Goal: Task Accomplishment & Management: Manage account settings

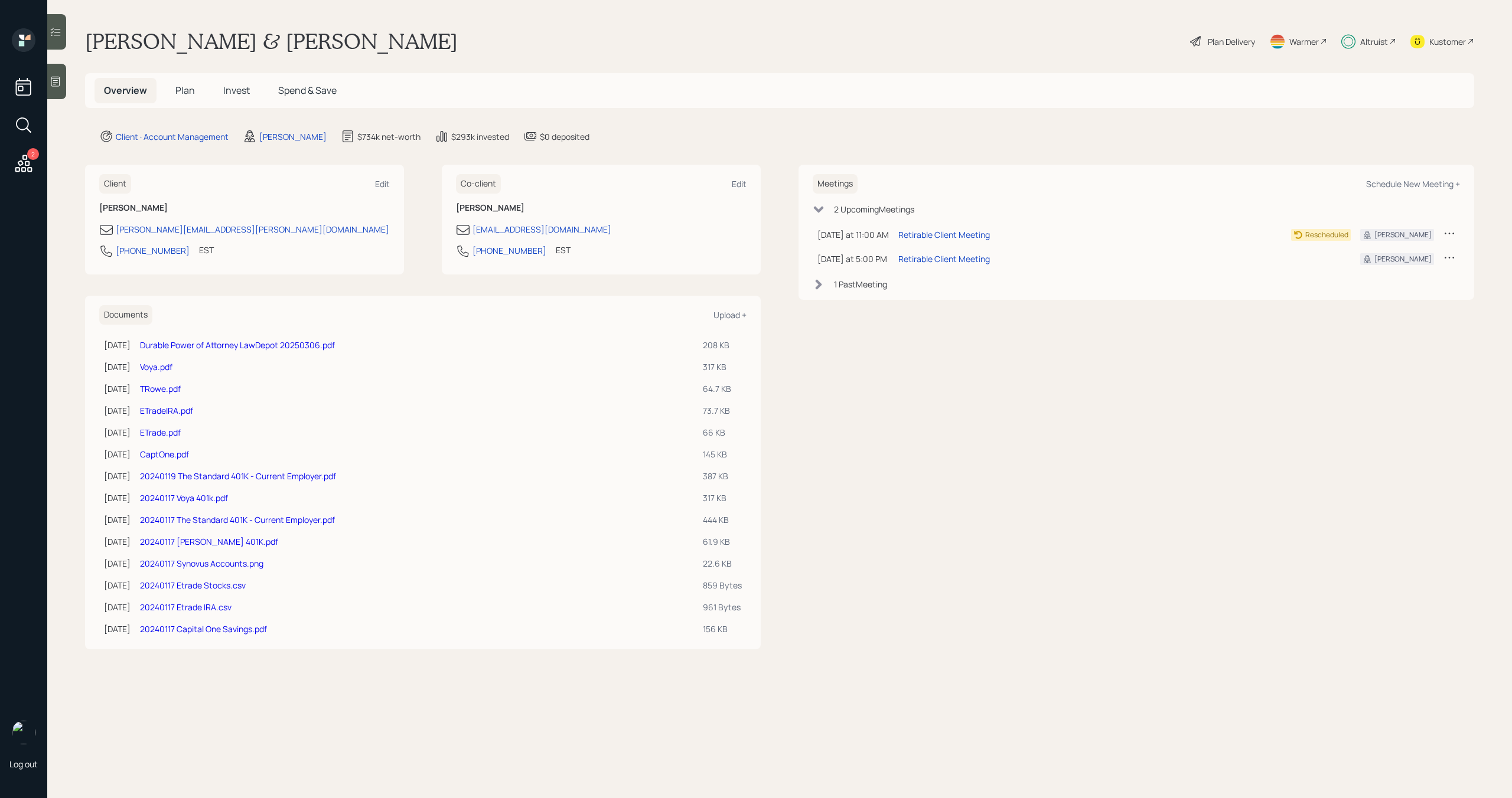
click at [188, 91] on span "Plan" at bounding box center [184, 90] width 19 height 13
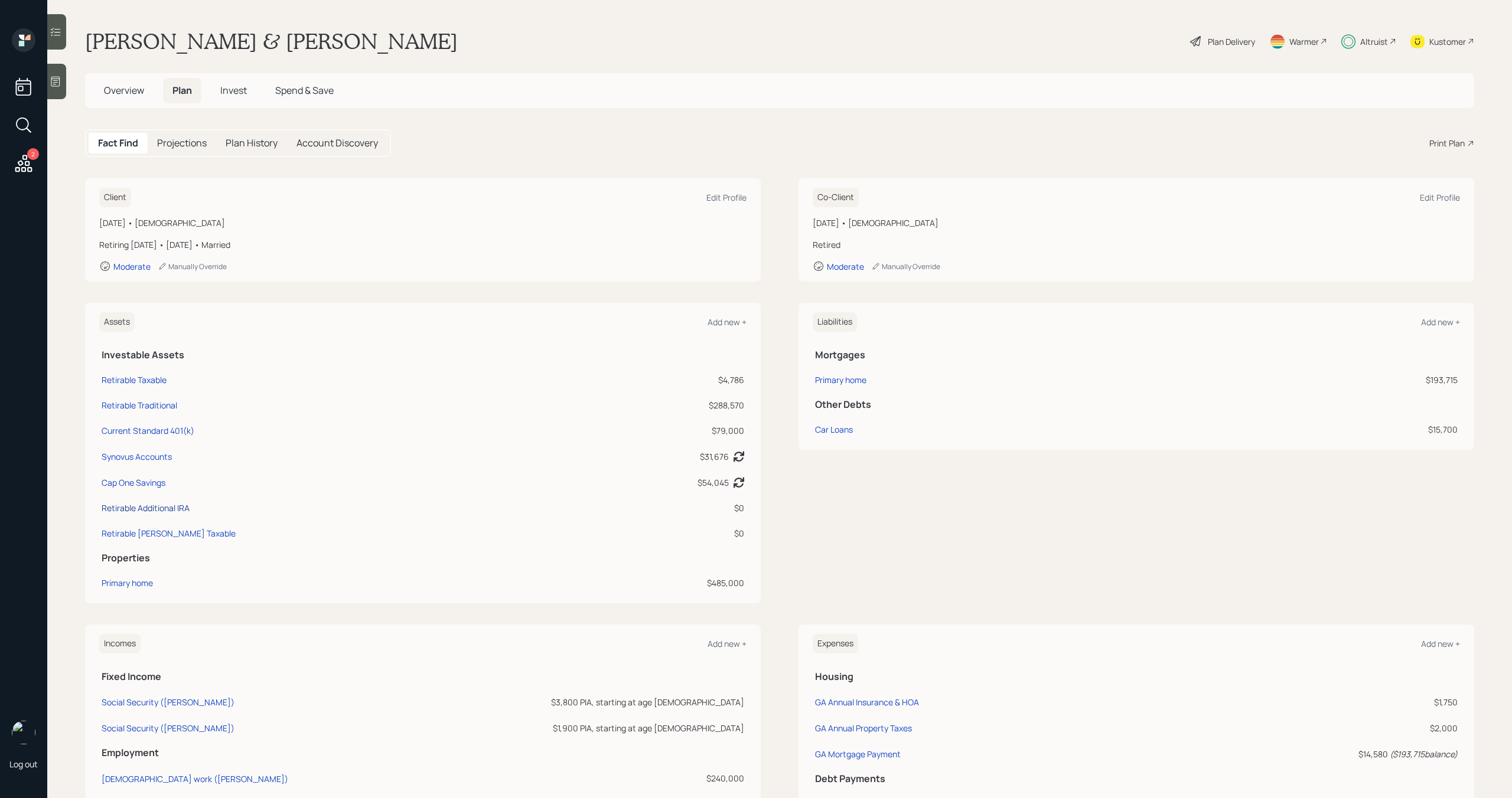
click at [157, 511] on div "Retirable Additional IRA" at bounding box center [145, 508] width 88 height 13
select select "taxable"
select select "balanced"
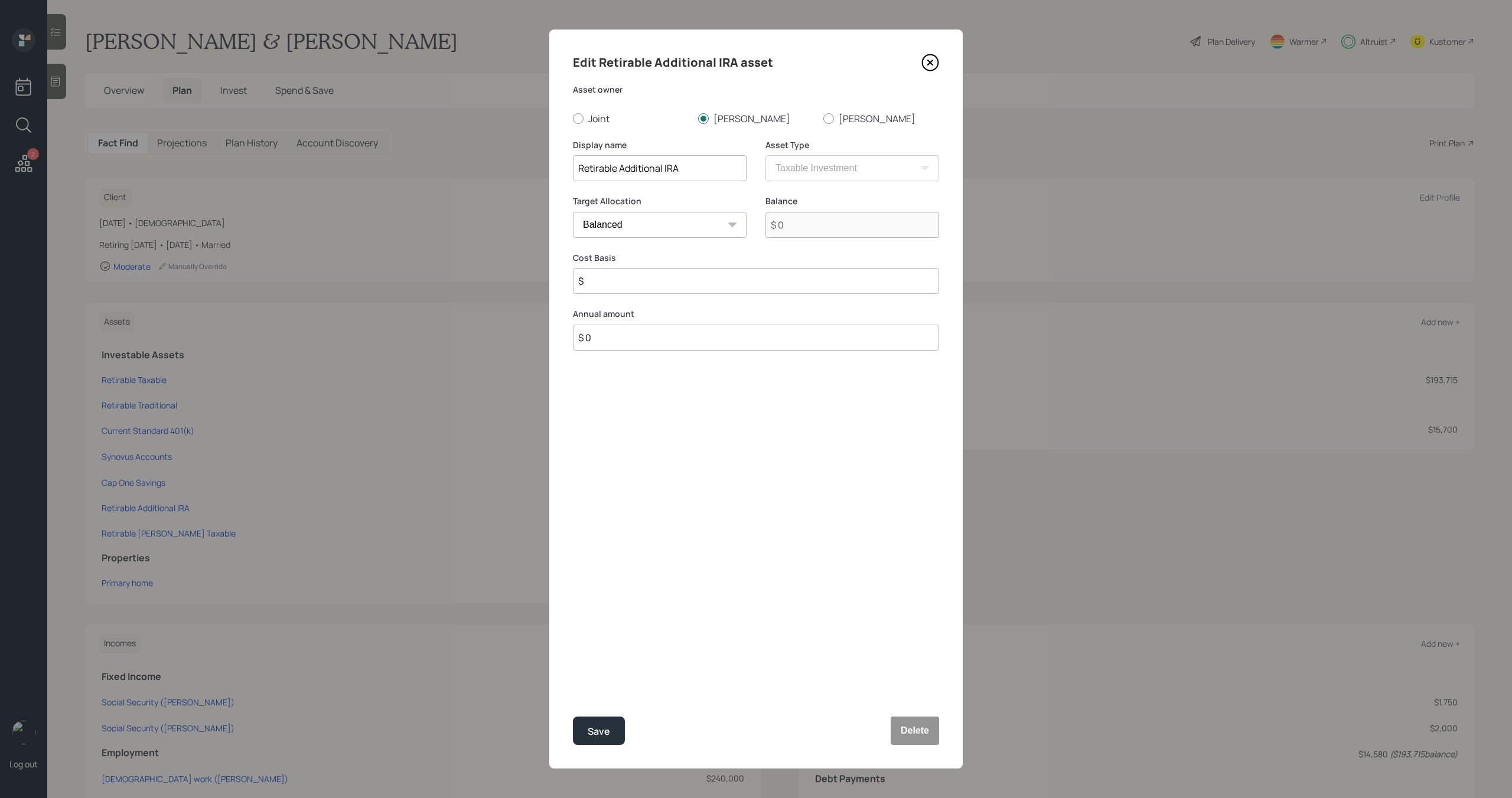
click at [930, 58] on icon at bounding box center [930, 62] width 18 height 18
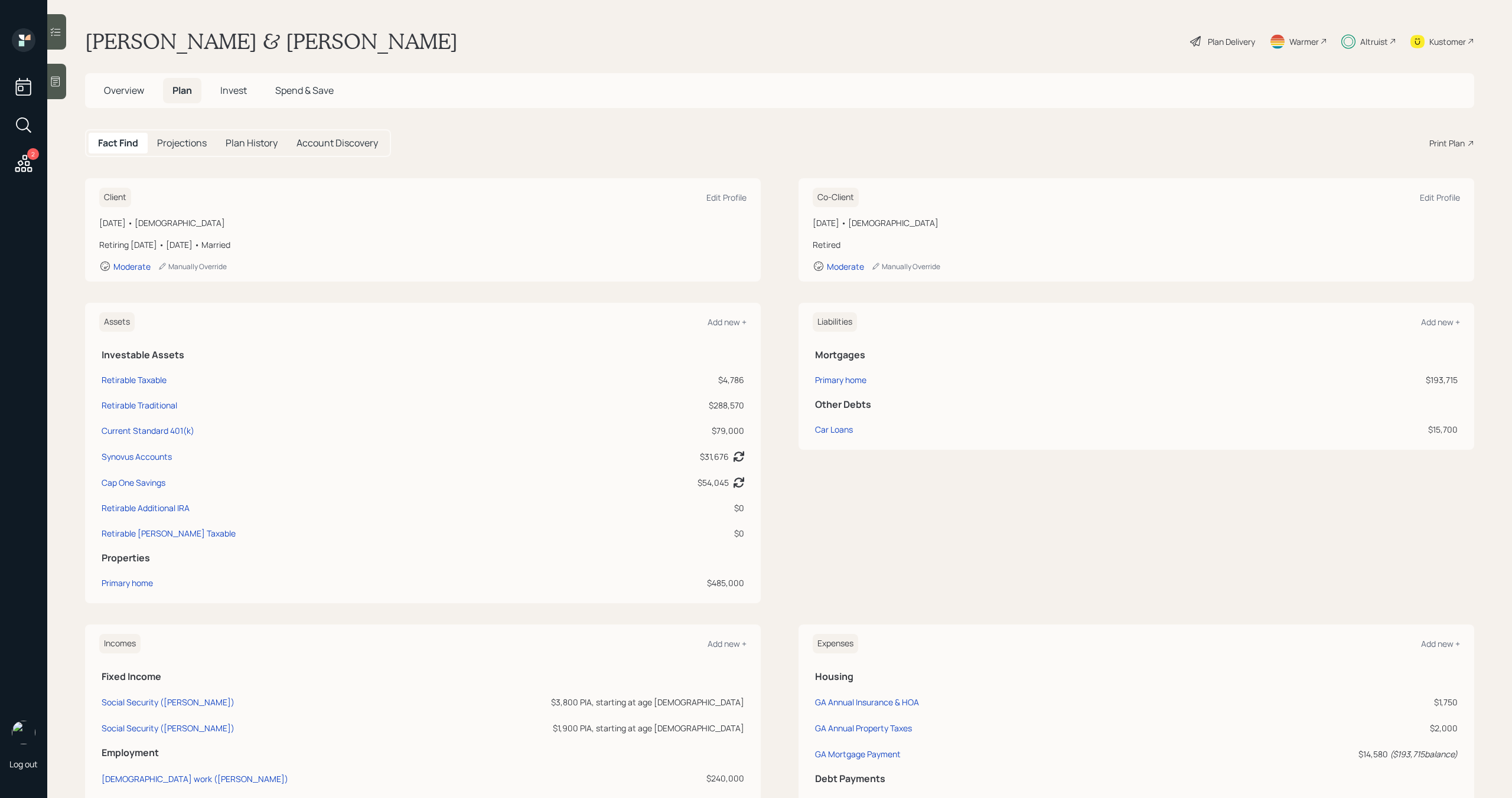
click at [223, 90] on span "Invest" at bounding box center [233, 90] width 27 height 13
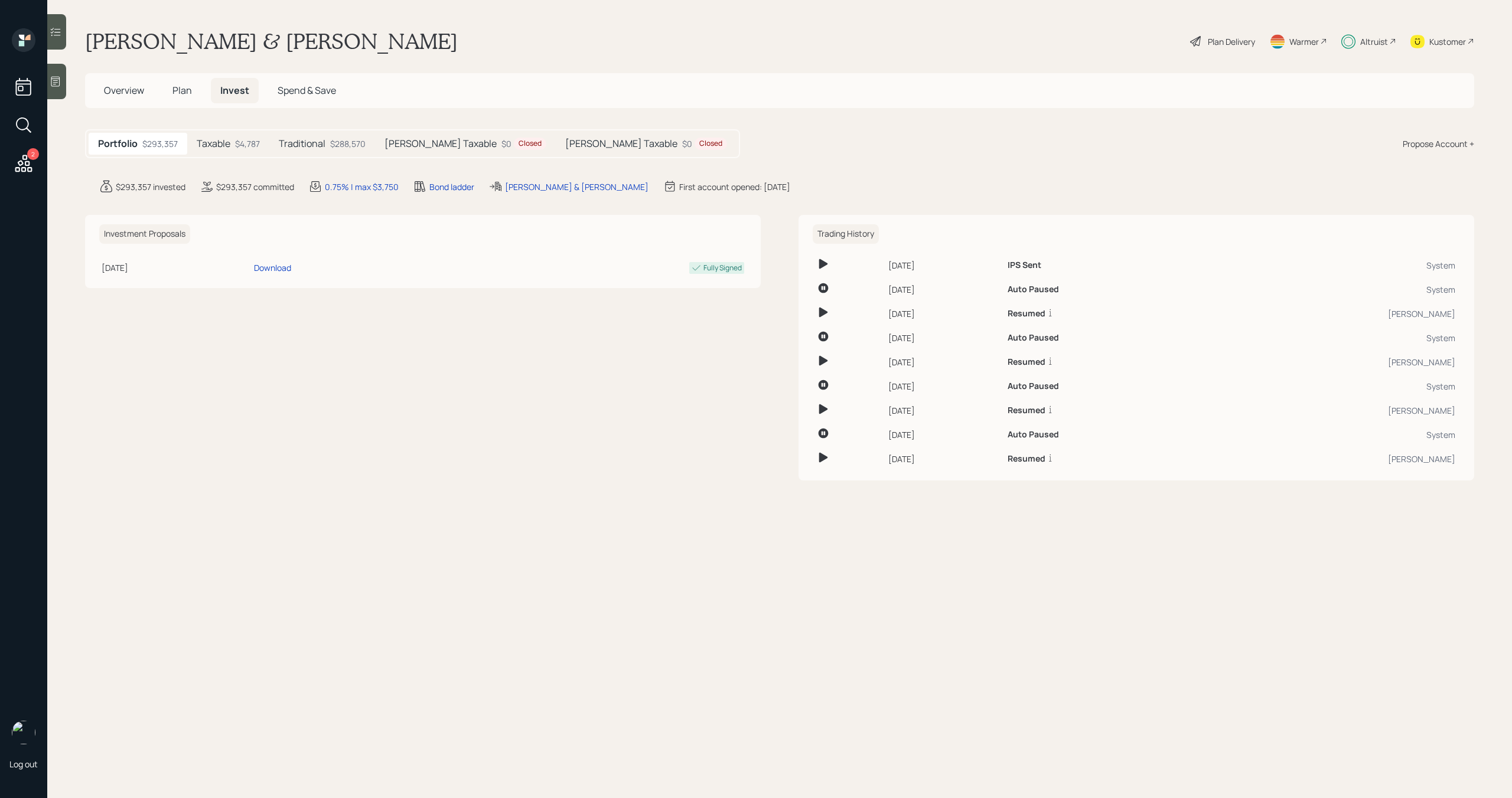
click at [352, 146] on div "$288,570" at bounding box center [347, 143] width 35 height 13
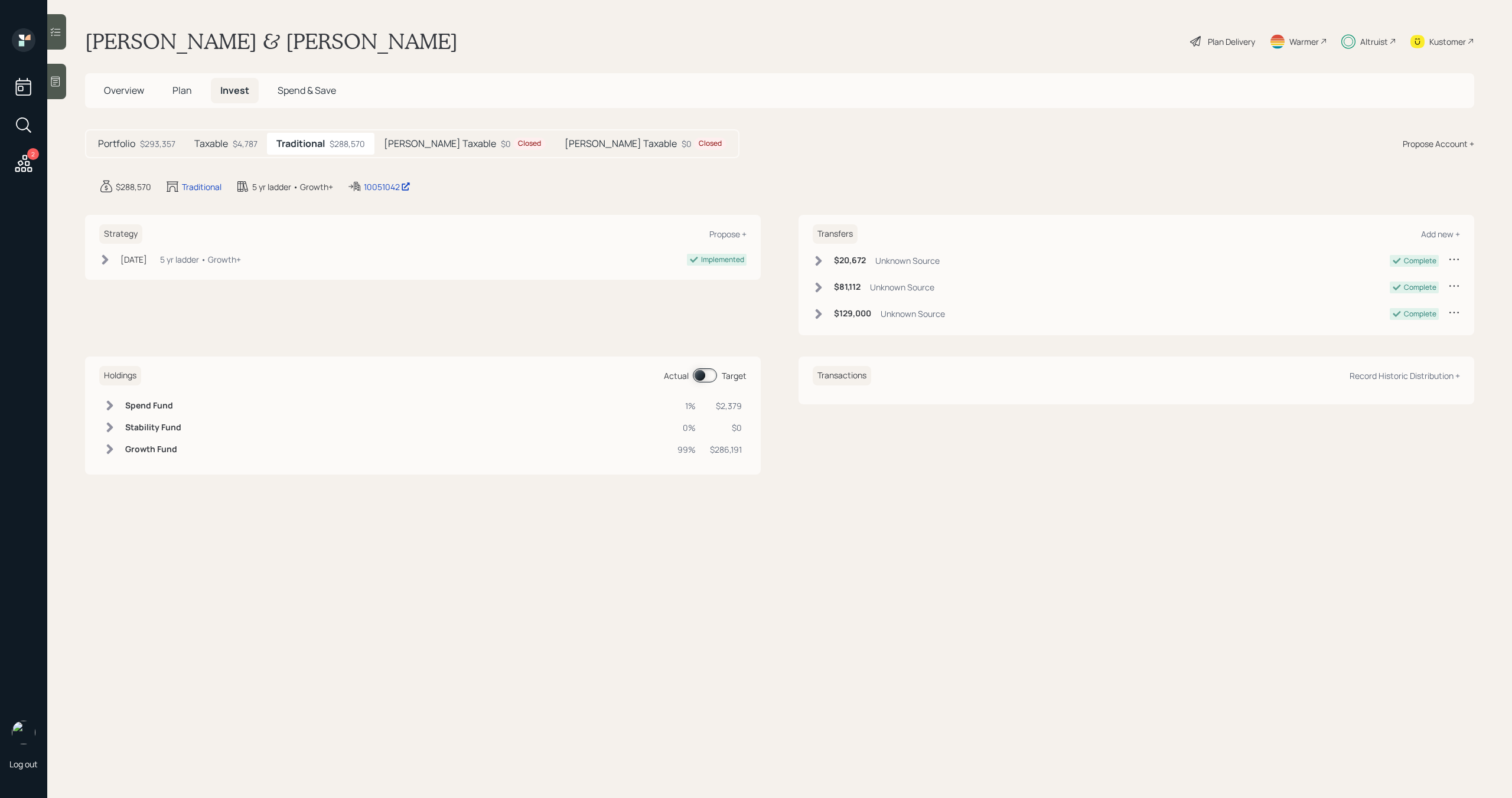
click at [240, 144] on div "$4,787" at bounding box center [245, 143] width 25 height 13
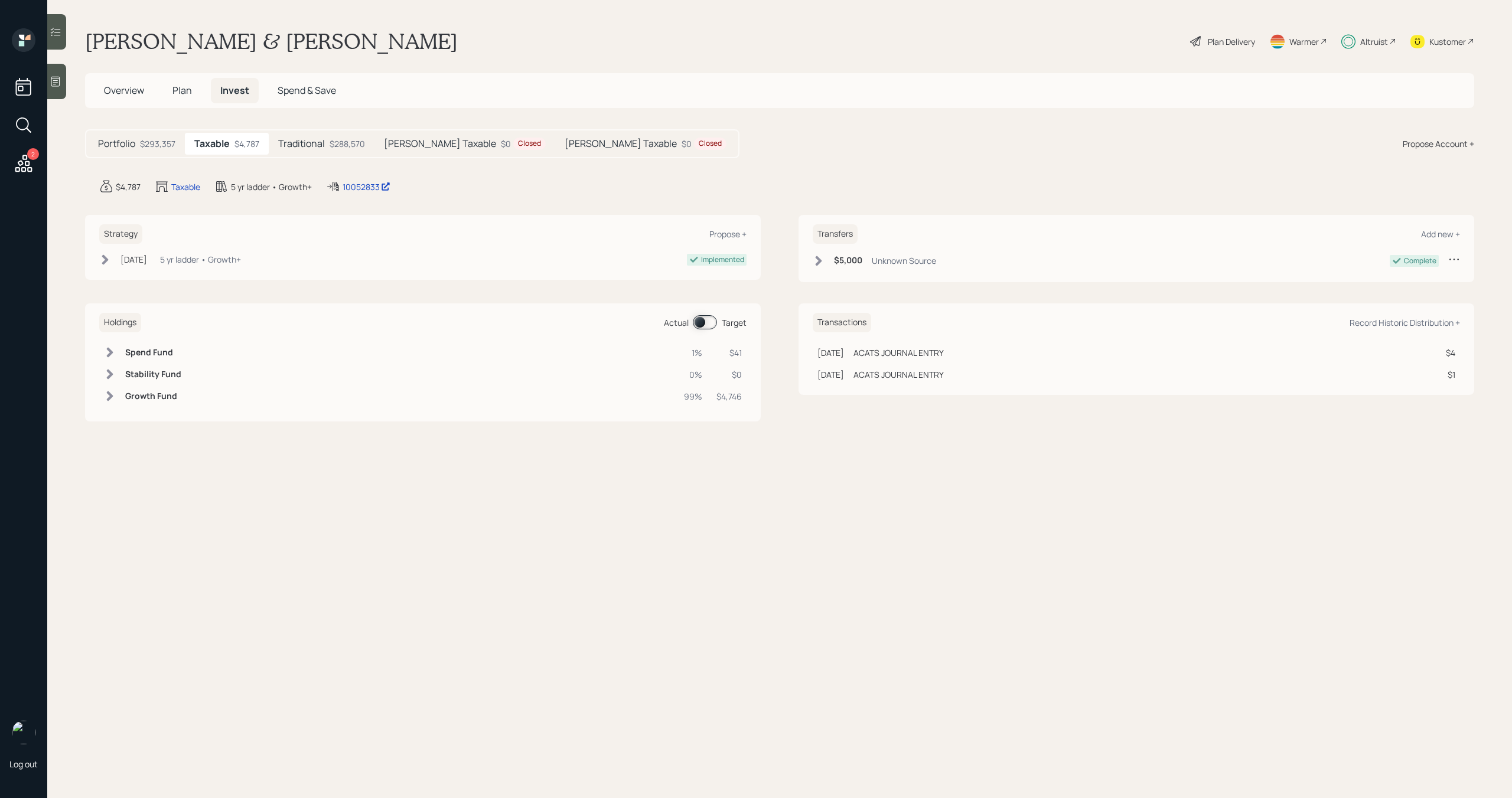
click at [314, 143] on h5 "Traditional" at bounding box center [301, 143] width 46 height 11
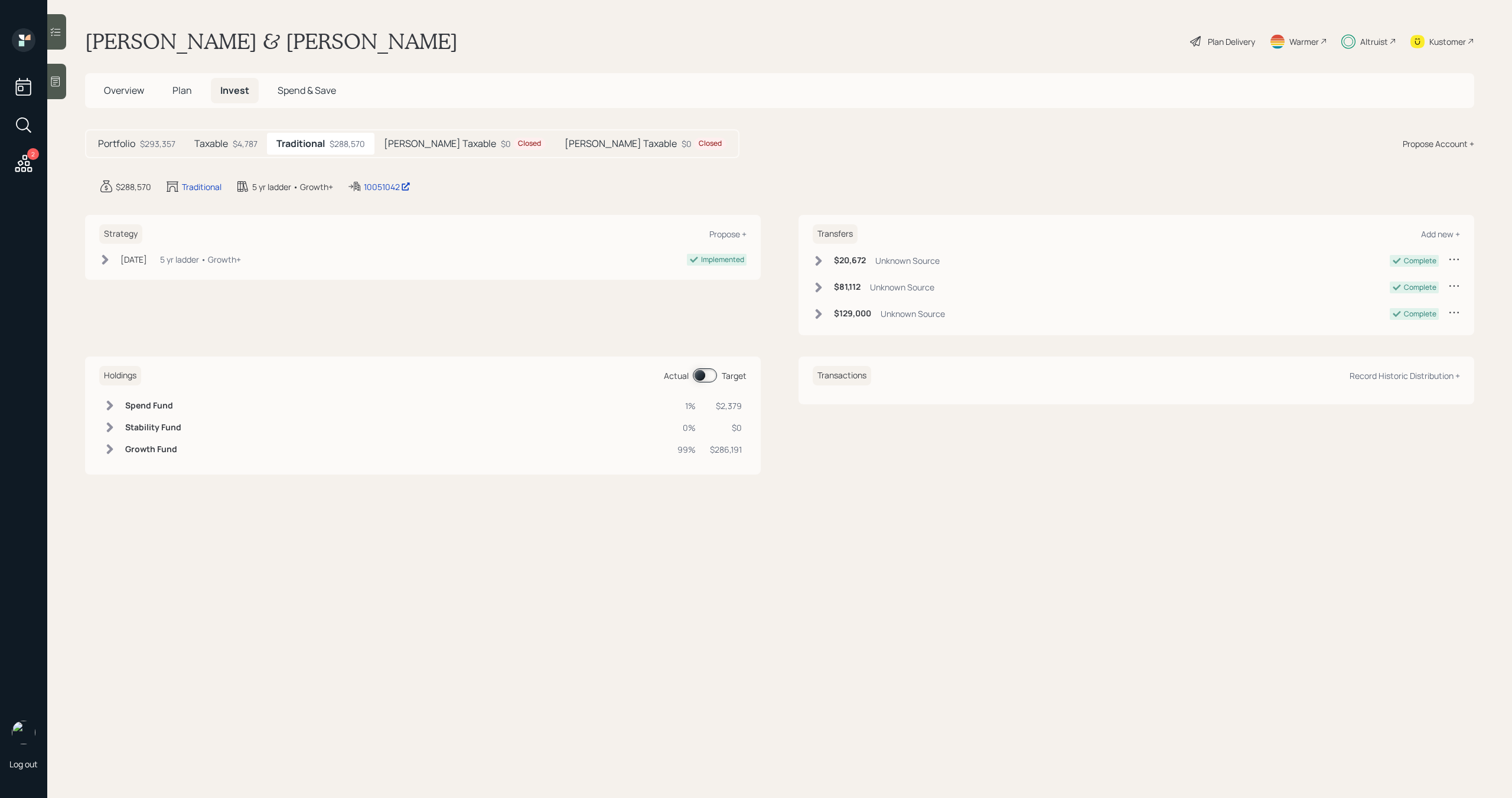
click at [1372, 46] on div "Altruist" at bounding box center [1374, 41] width 28 height 13
click at [185, 89] on span "Plan" at bounding box center [182, 90] width 19 height 13
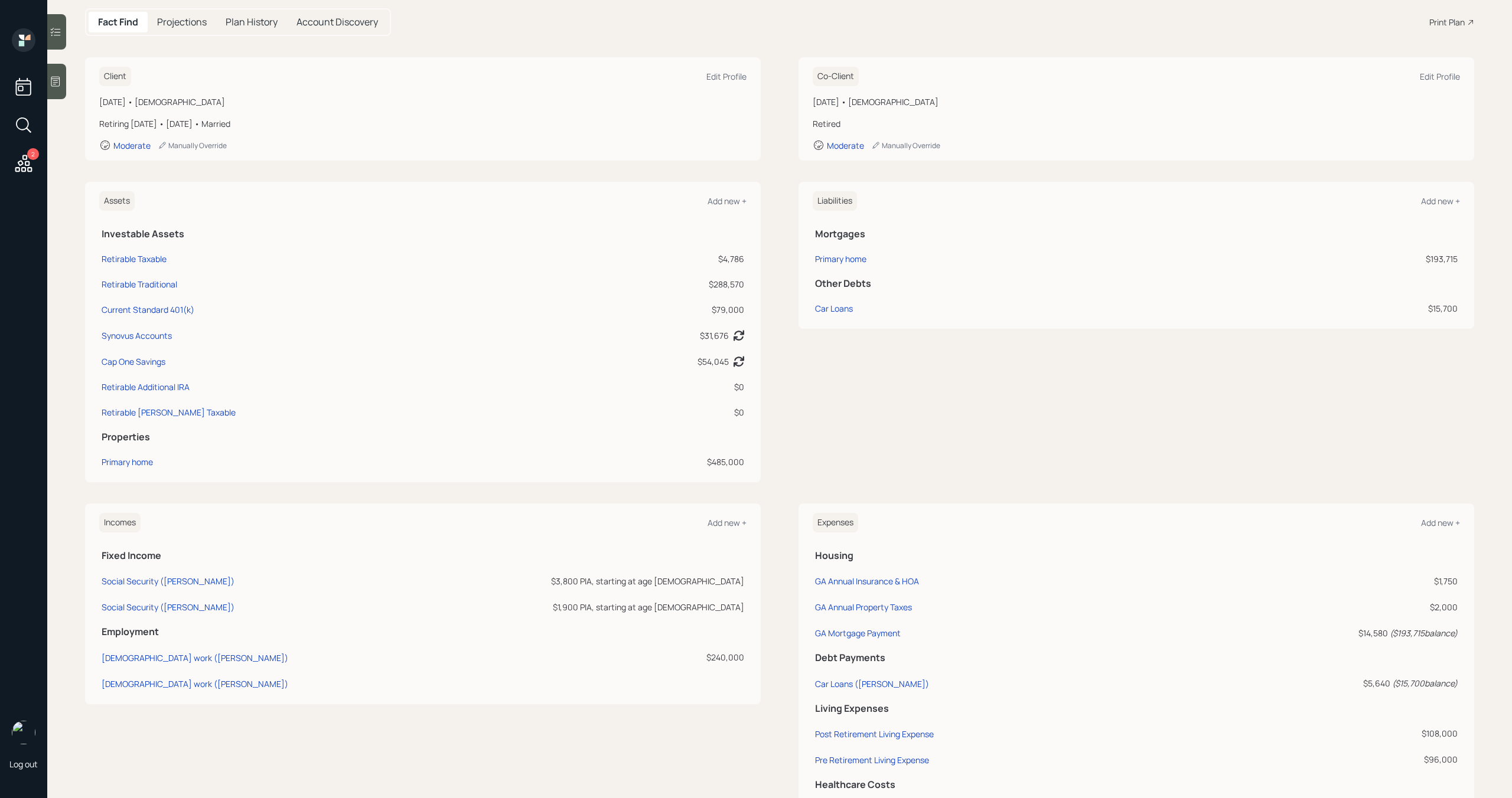
scroll to position [207, 0]
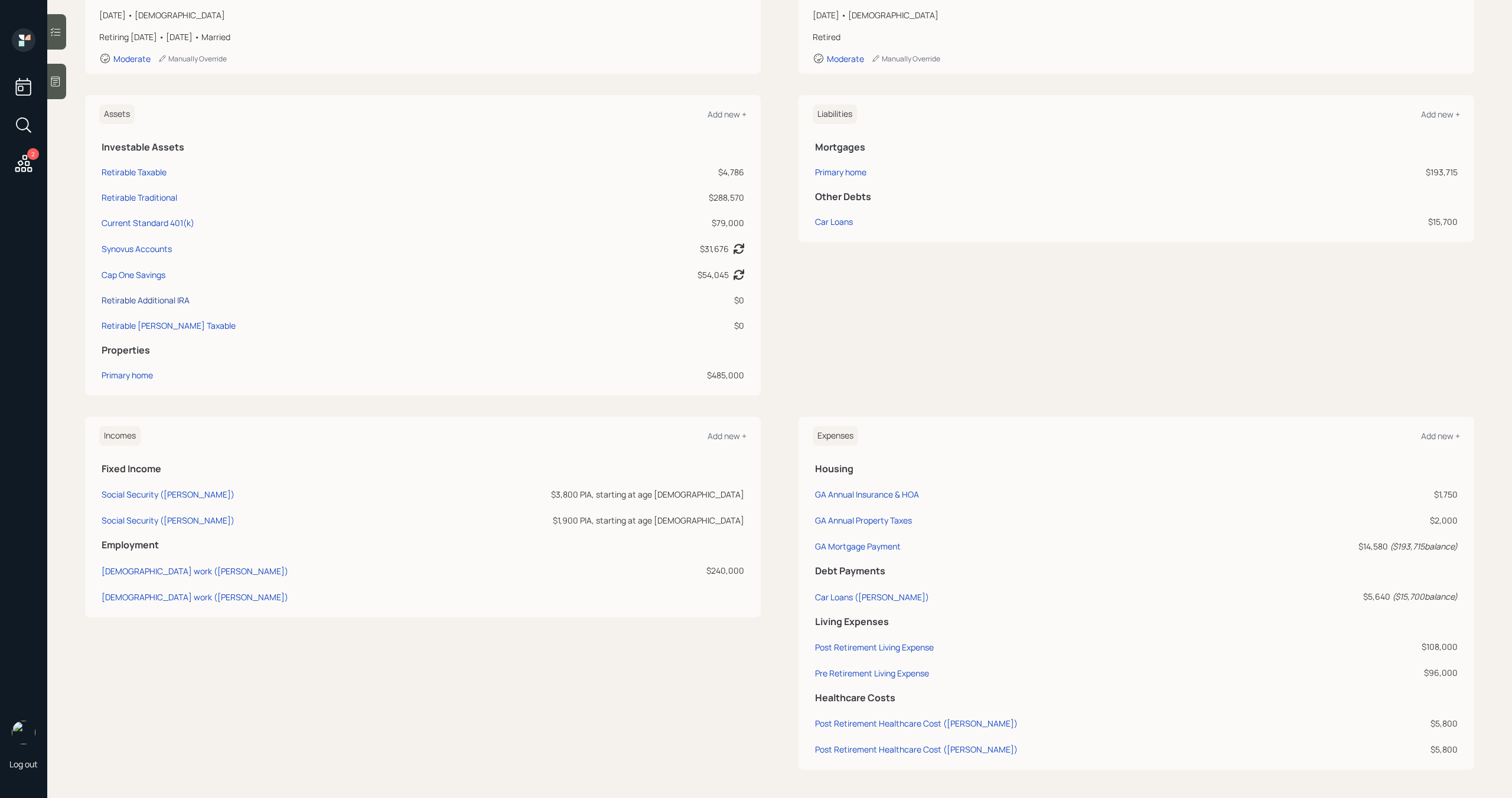
click at [173, 302] on div "Retirable Additional IRA" at bounding box center [145, 300] width 88 height 13
select select "taxable"
select select "balanced"
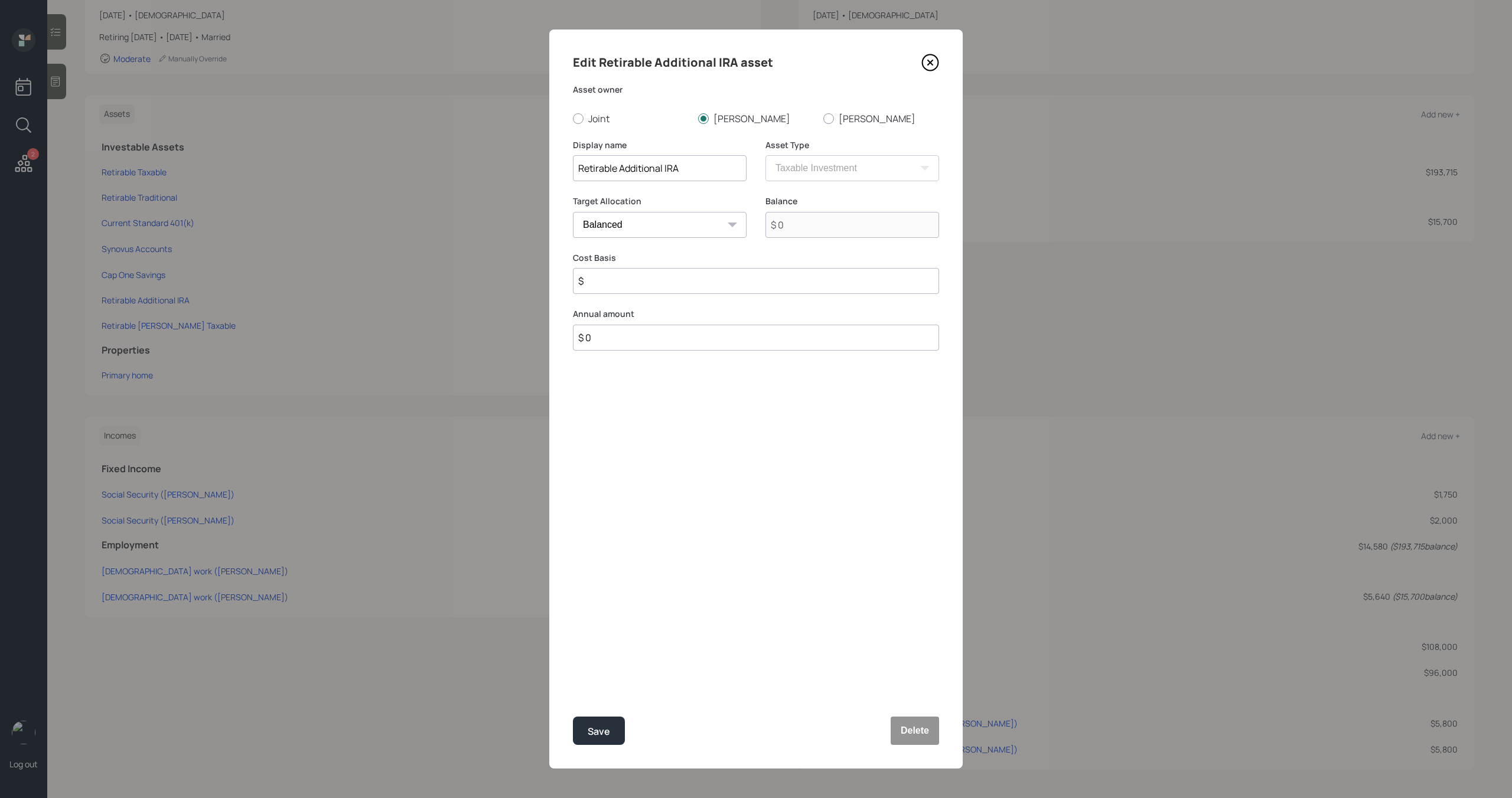
click at [937, 62] on icon at bounding box center [930, 62] width 18 height 18
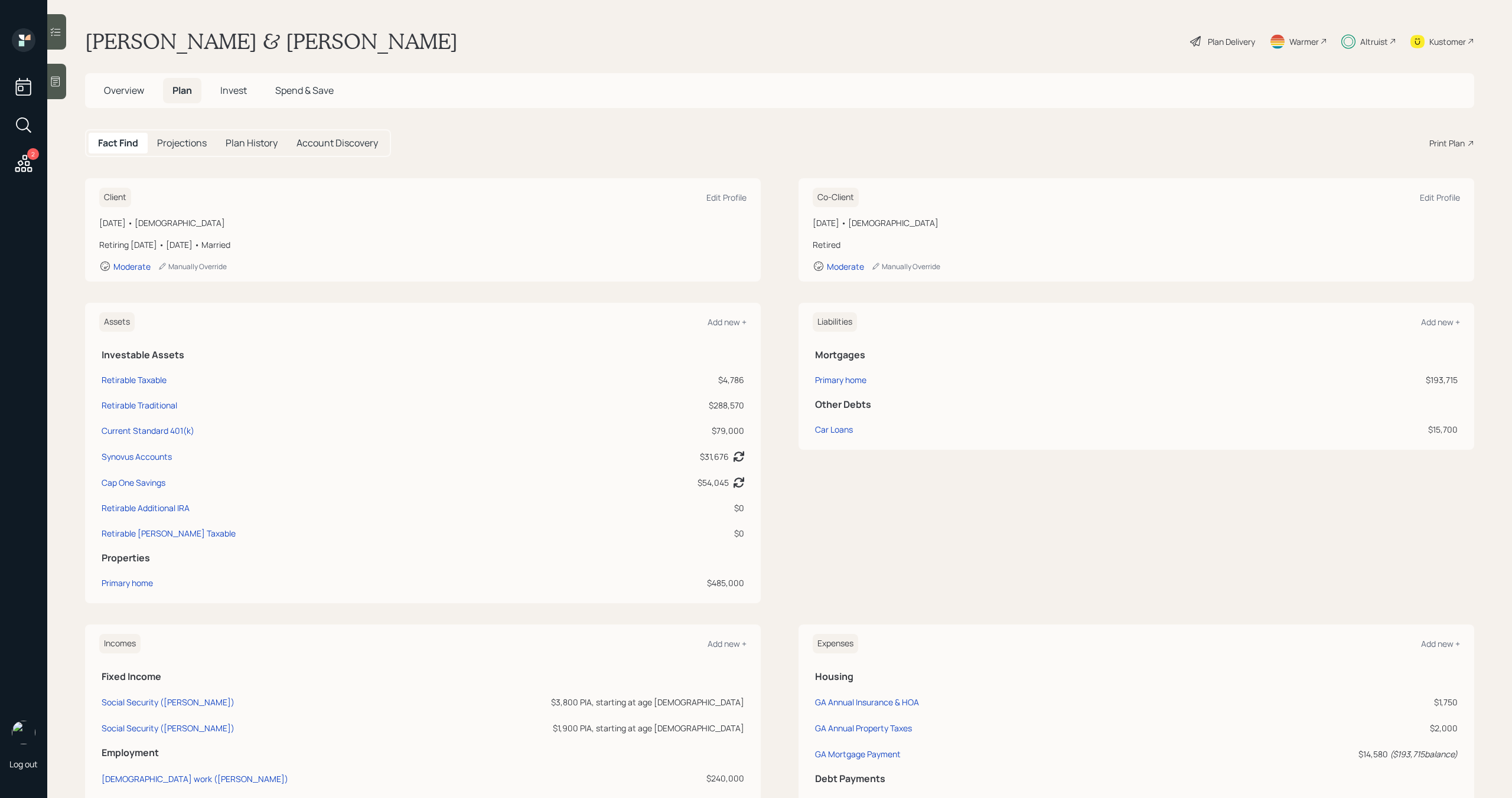
click at [121, 87] on span "Overview" at bounding box center [124, 90] width 40 height 13
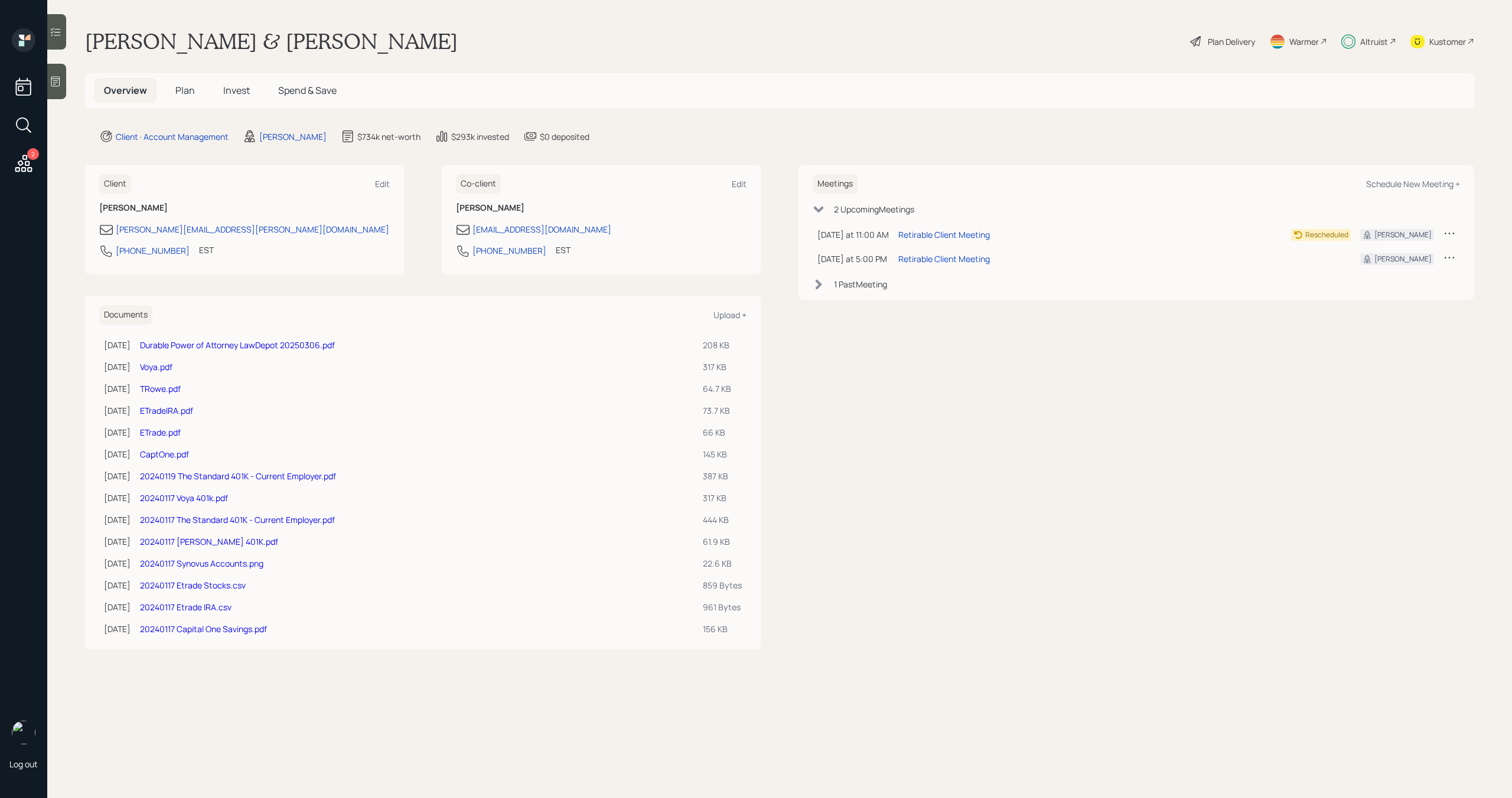
click at [1208, 38] on div "Plan Delivery" at bounding box center [1231, 41] width 47 height 13
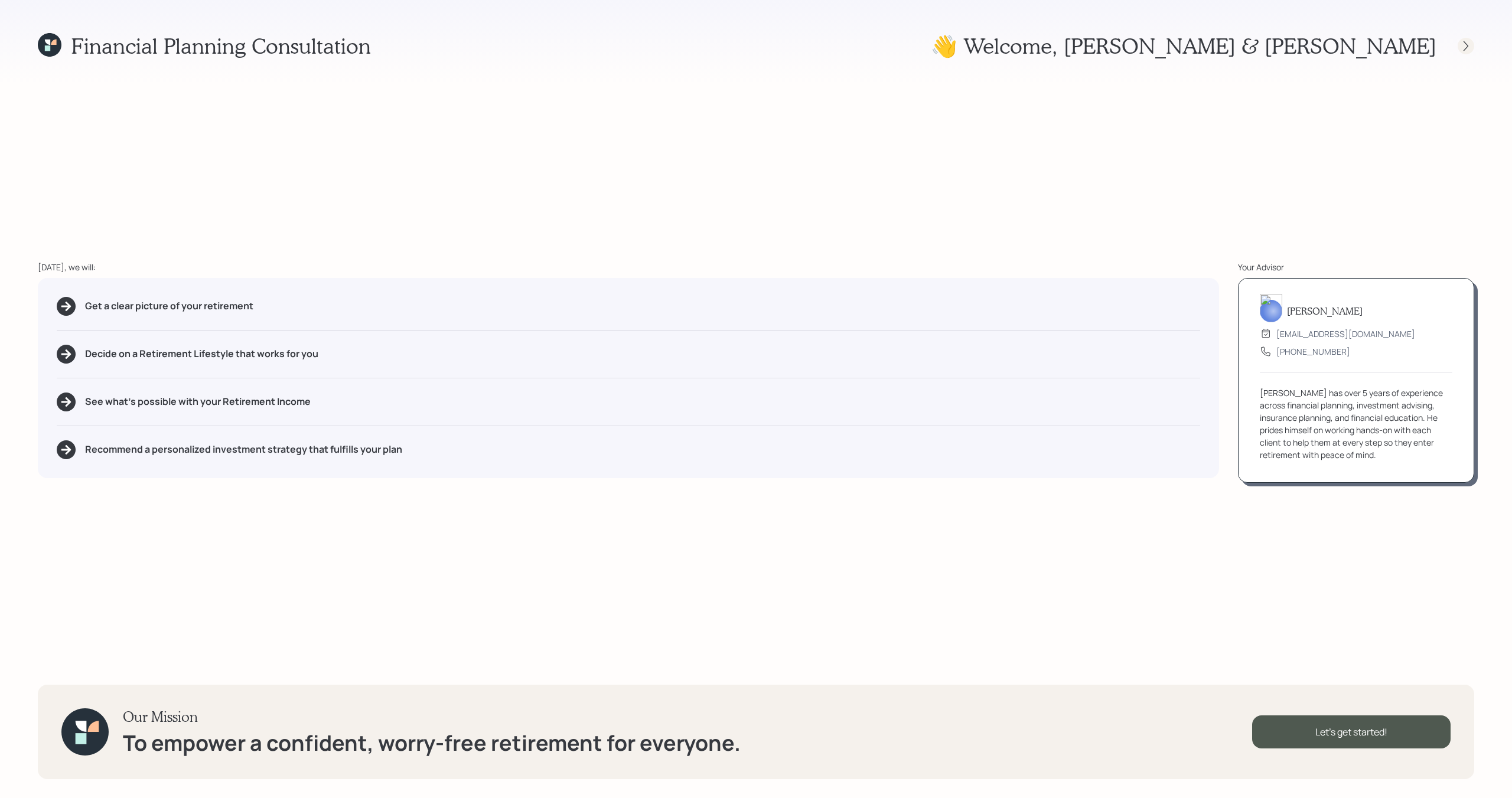
click at [1468, 46] on icon at bounding box center [1466, 46] width 12 height 12
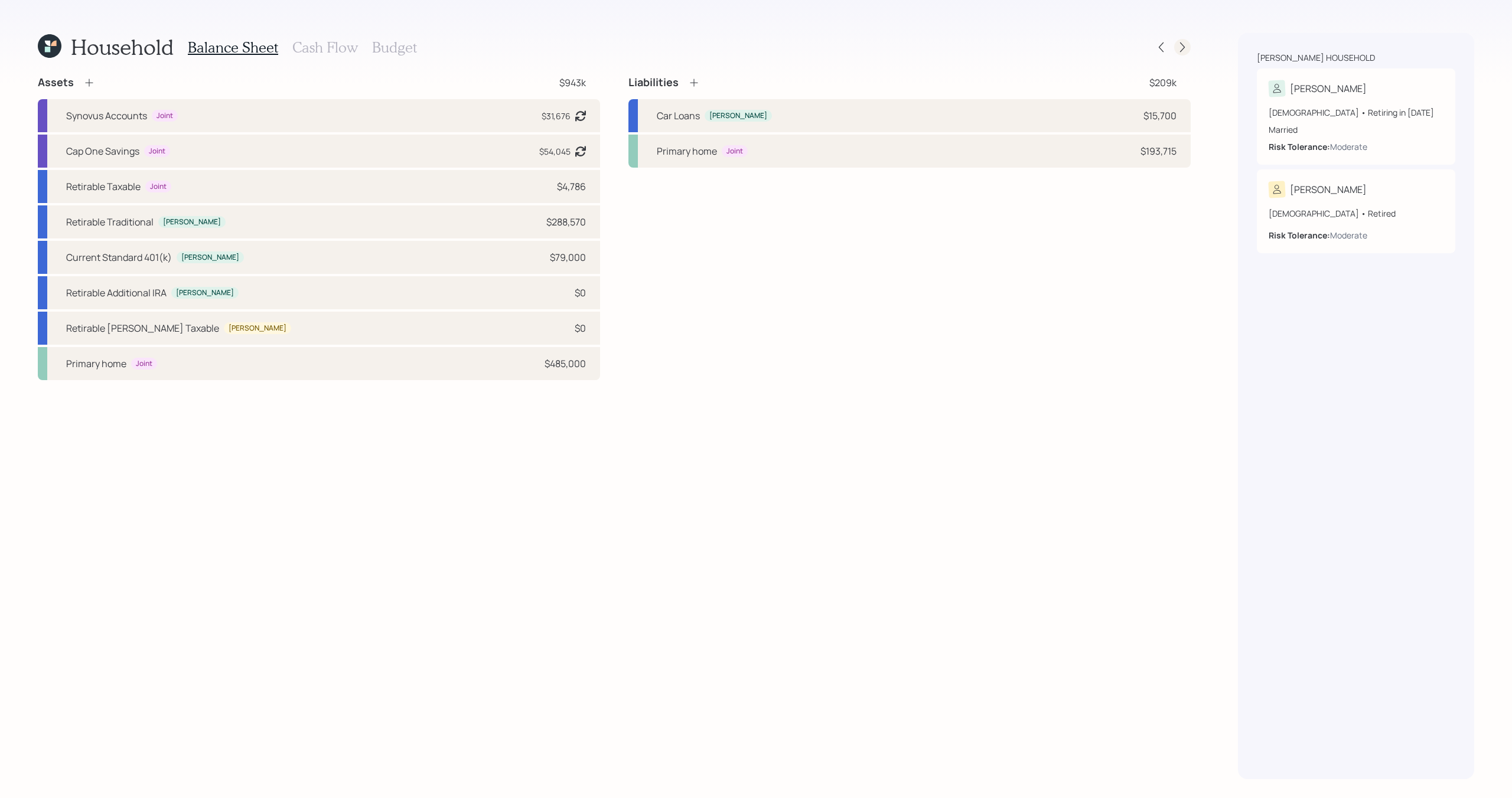
click at [1180, 50] on icon at bounding box center [1182, 47] width 12 height 12
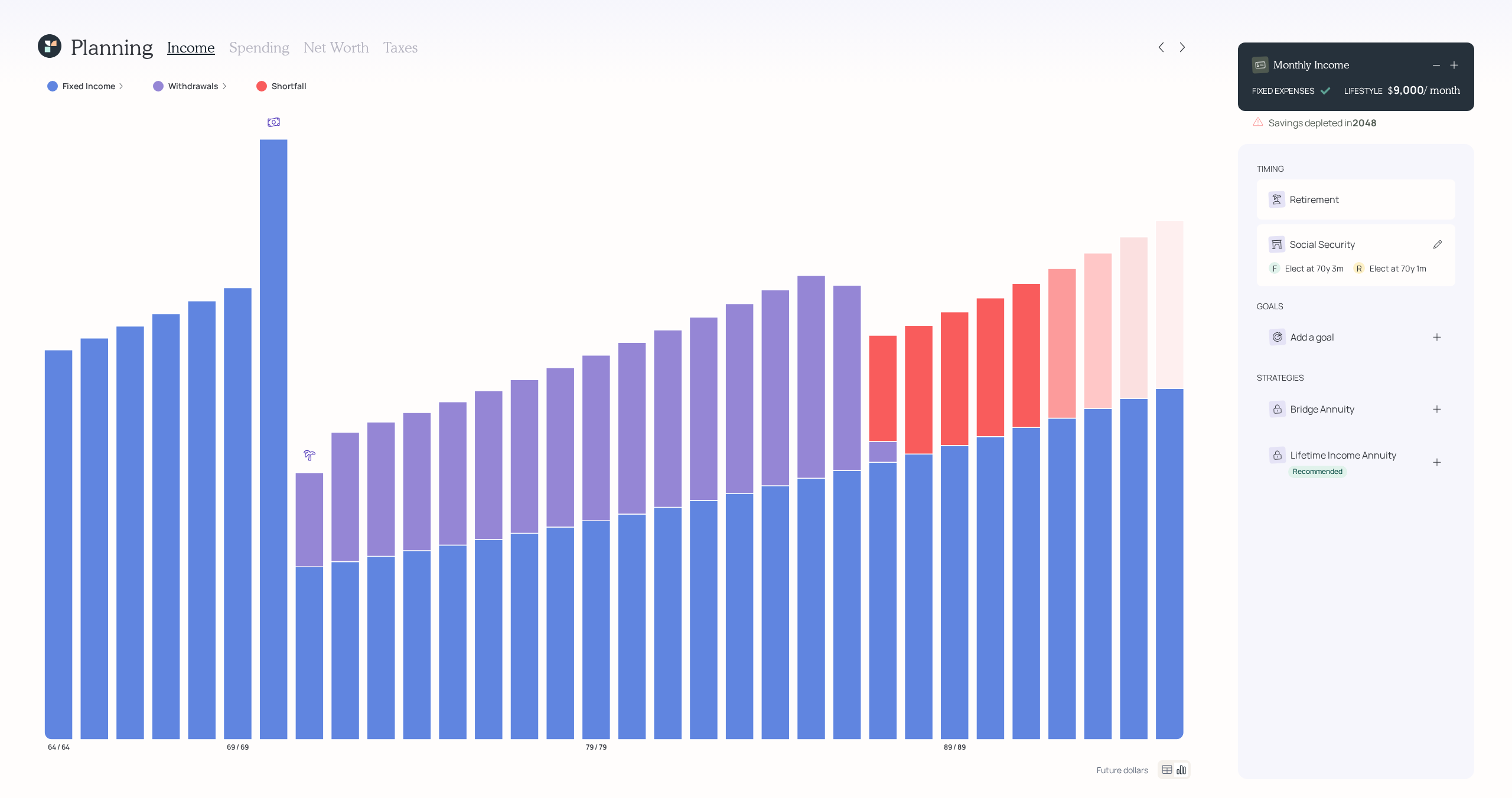
click at [1361, 249] on div "Social Security" at bounding box center [1356, 244] width 175 height 17
select select "3"
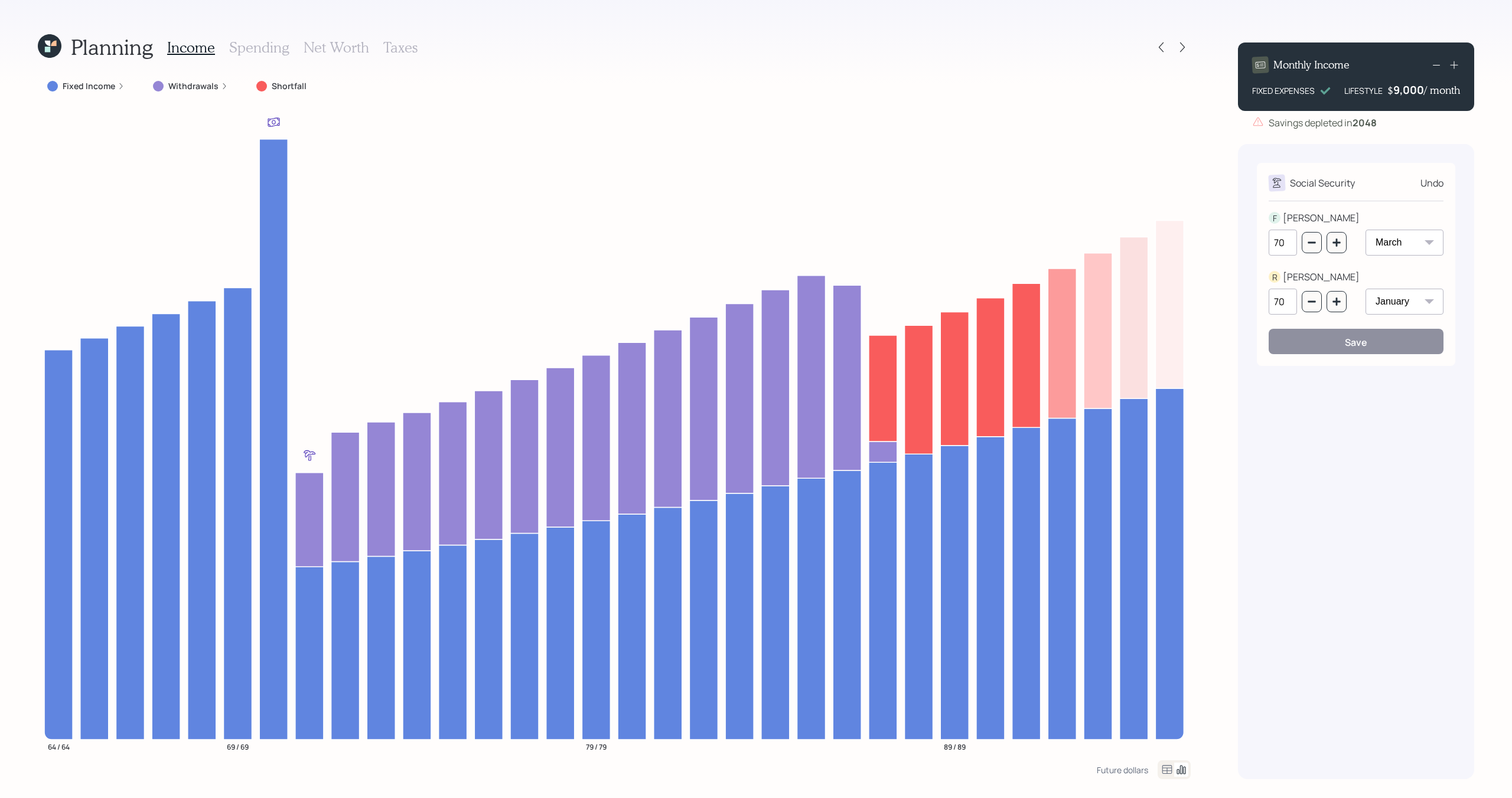
click at [1474, 157] on div "Planning Income Spending Net Worth Taxes Fixed Income Withdrawals Shortfall 64 …" at bounding box center [756, 399] width 1512 height 798
click at [1429, 179] on div "Undo" at bounding box center [1432, 182] width 23 height 14
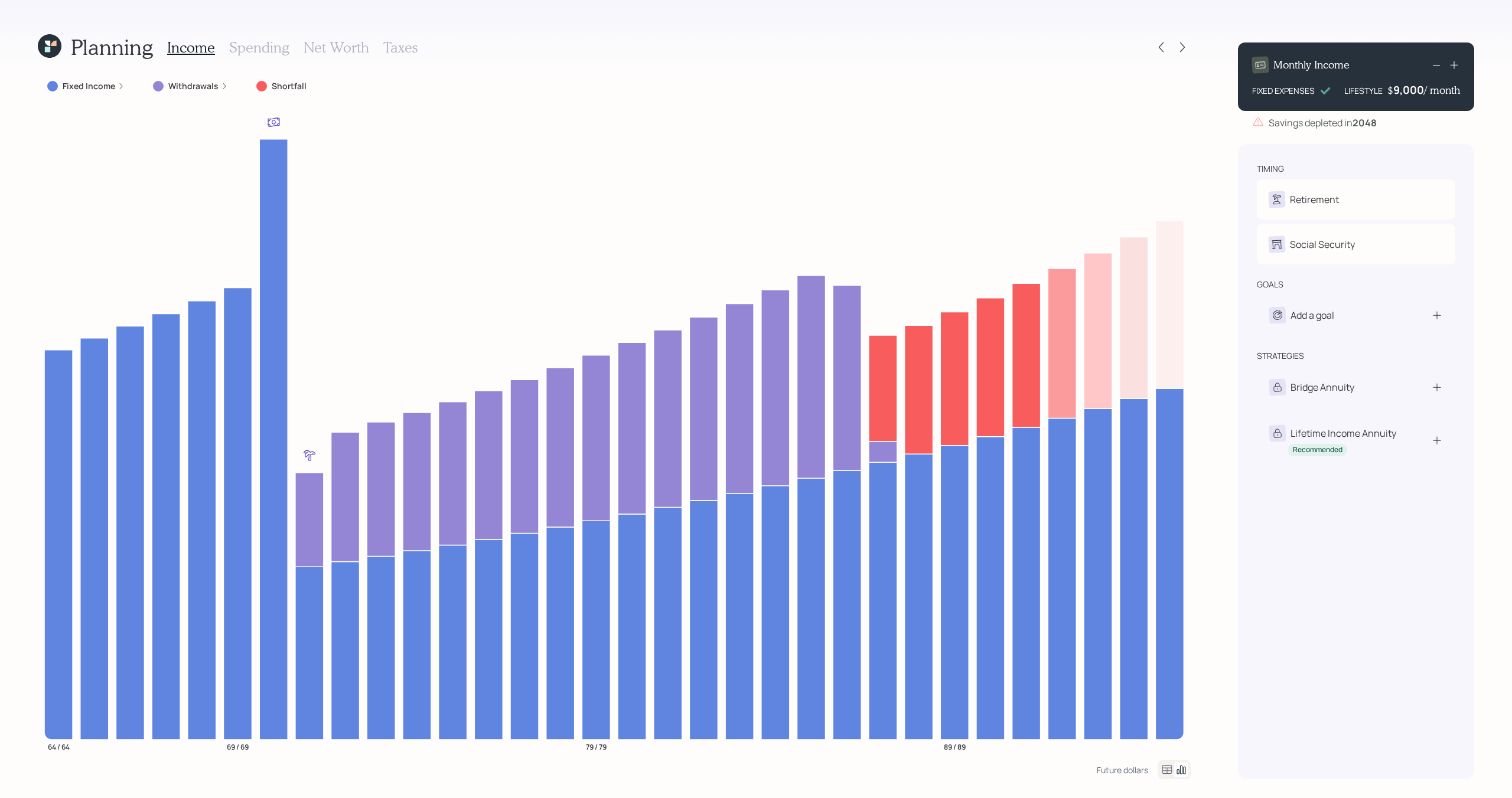
click at [49, 46] on icon at bounding box center [48, 49] width 5 height 5
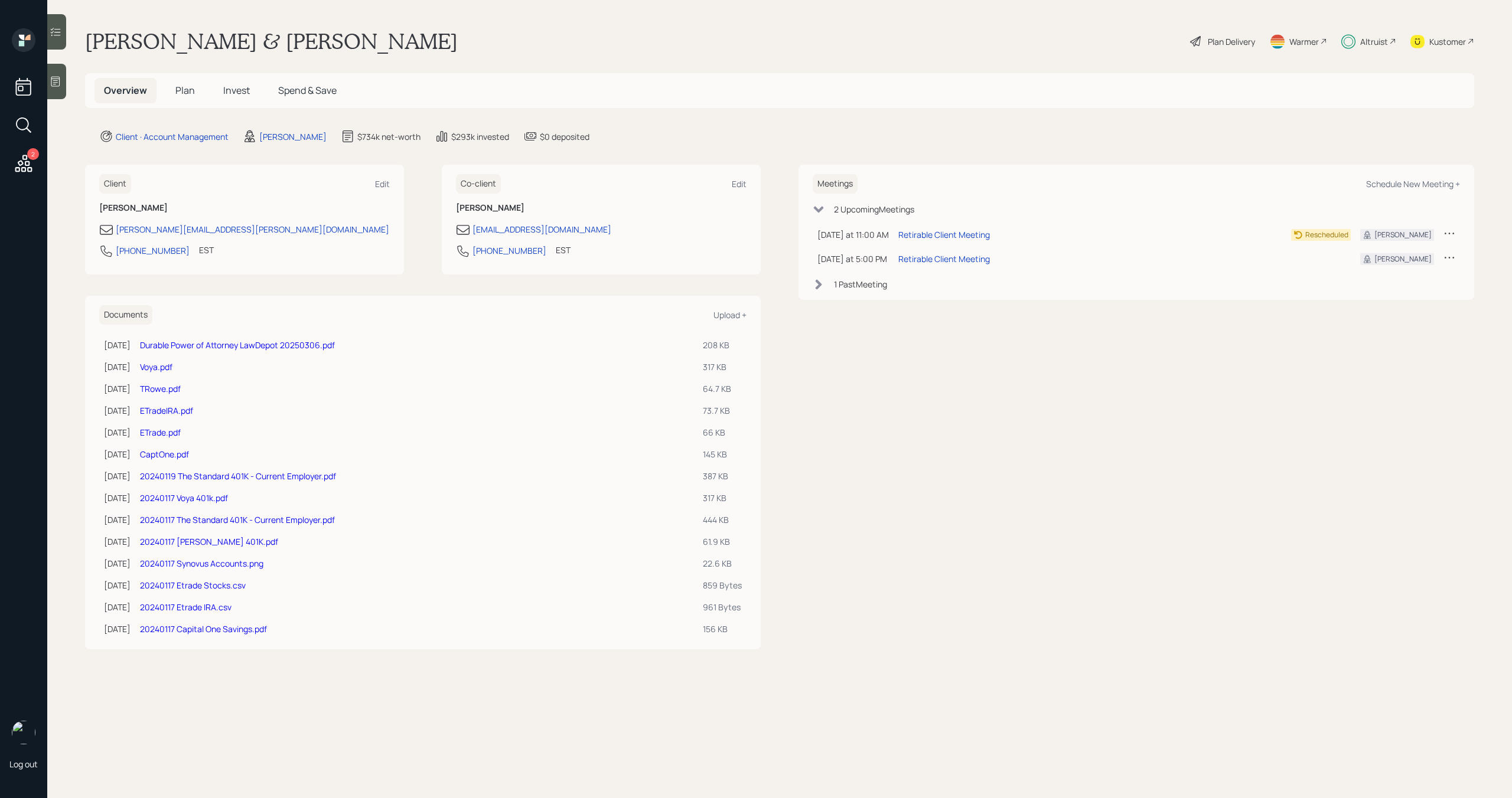
click at [181, 89] on span "Plan" at bounding box center [184, 90] width 19 height 13
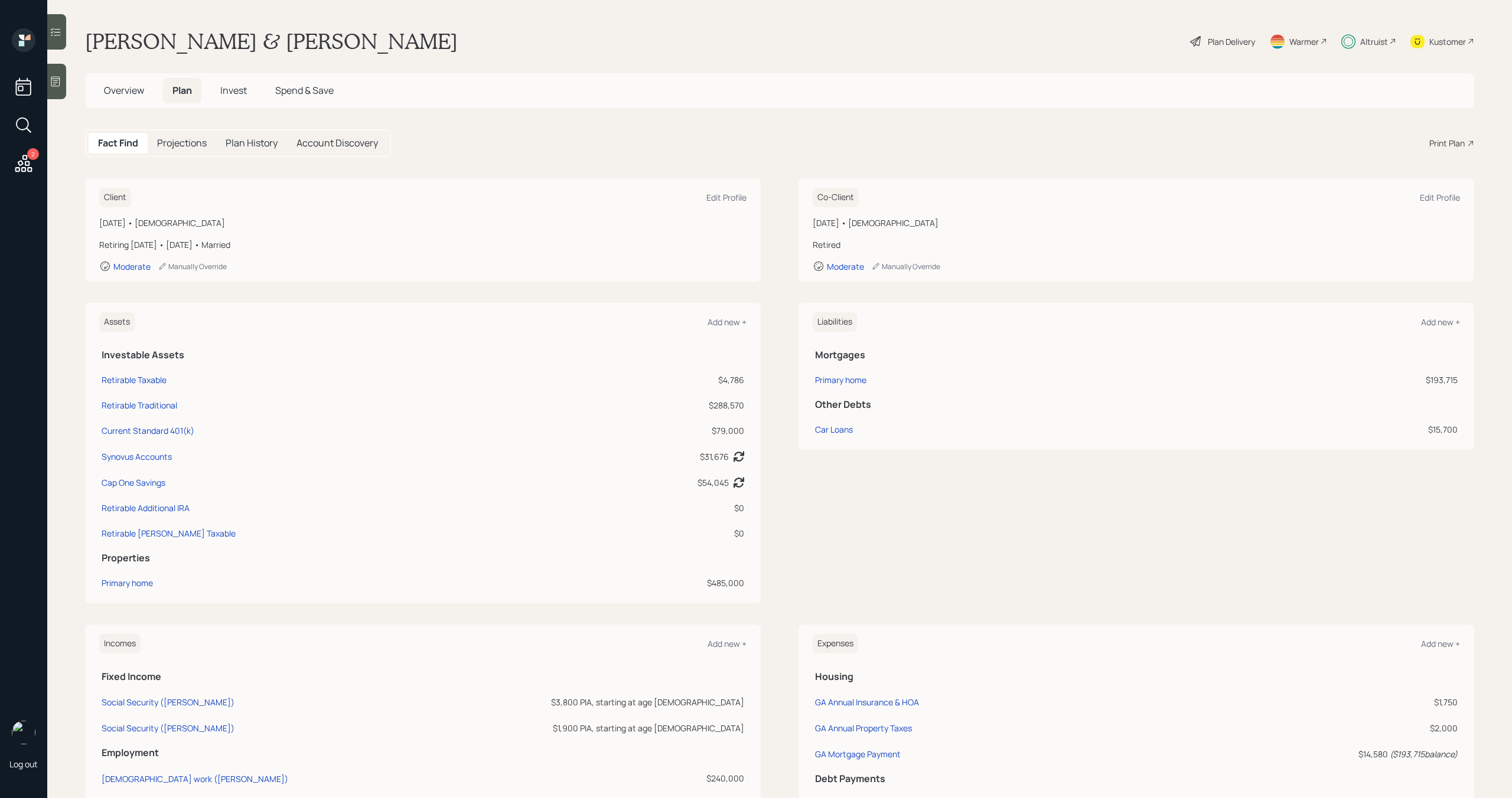
click at [240, 89] on span "Invest" at bounding box center [233, 90] width 27 height 13
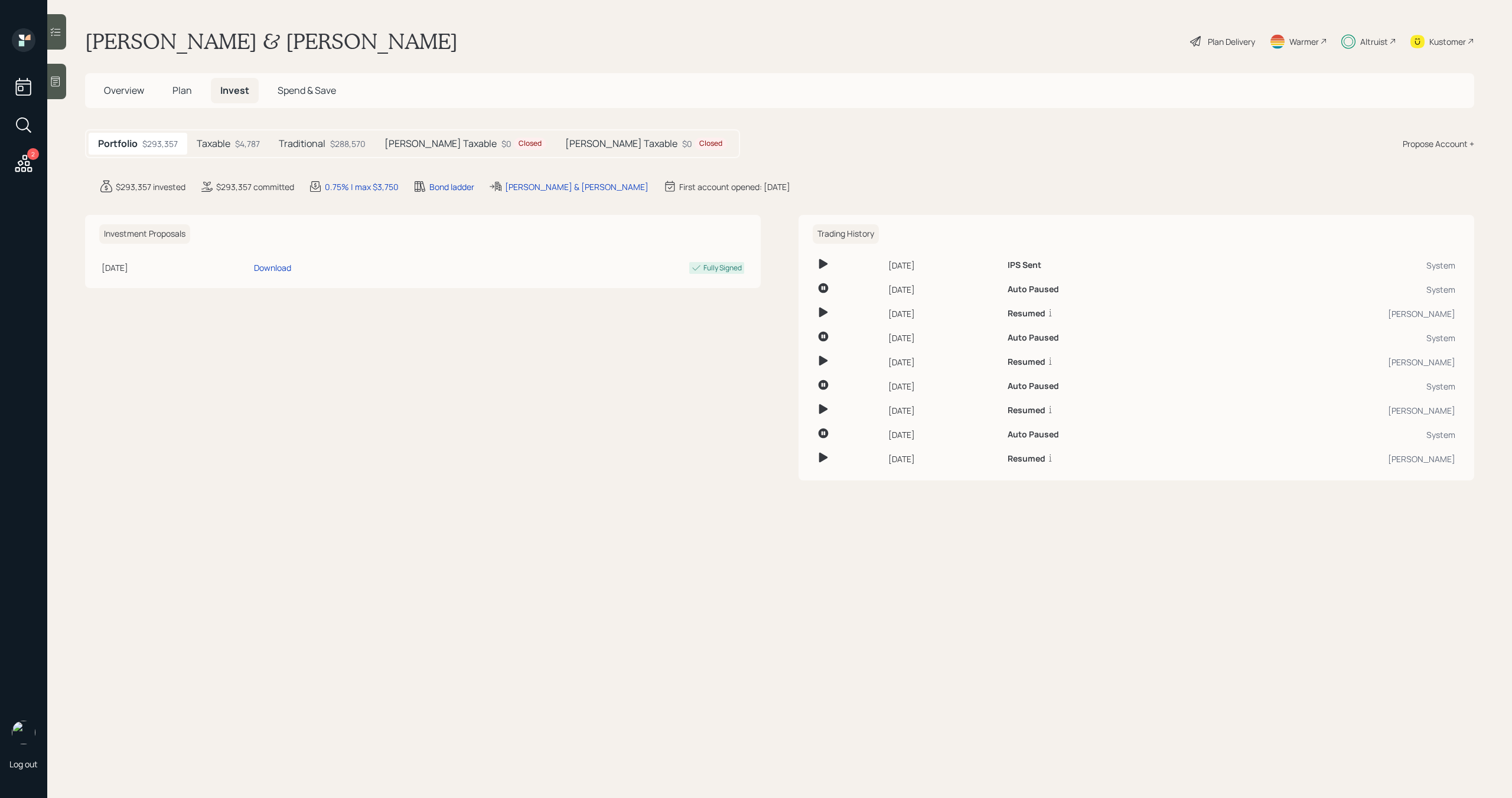
click at [186, 93] on span "Plan" at bounding box center [182, 90] width 19 height 13
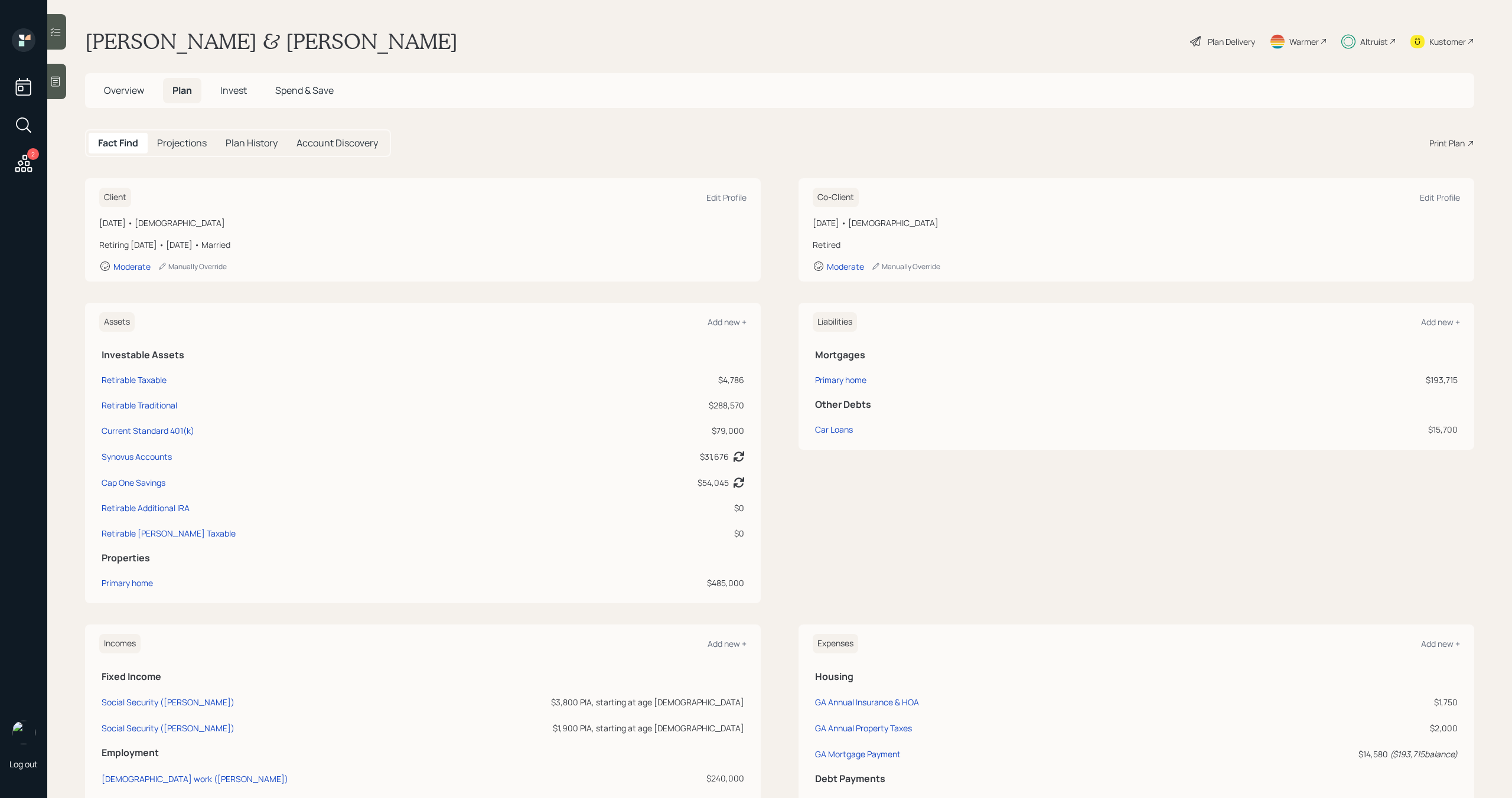
click at [123, 93] on span "Overview" at bounding box center [124, 90] width 40 height 13
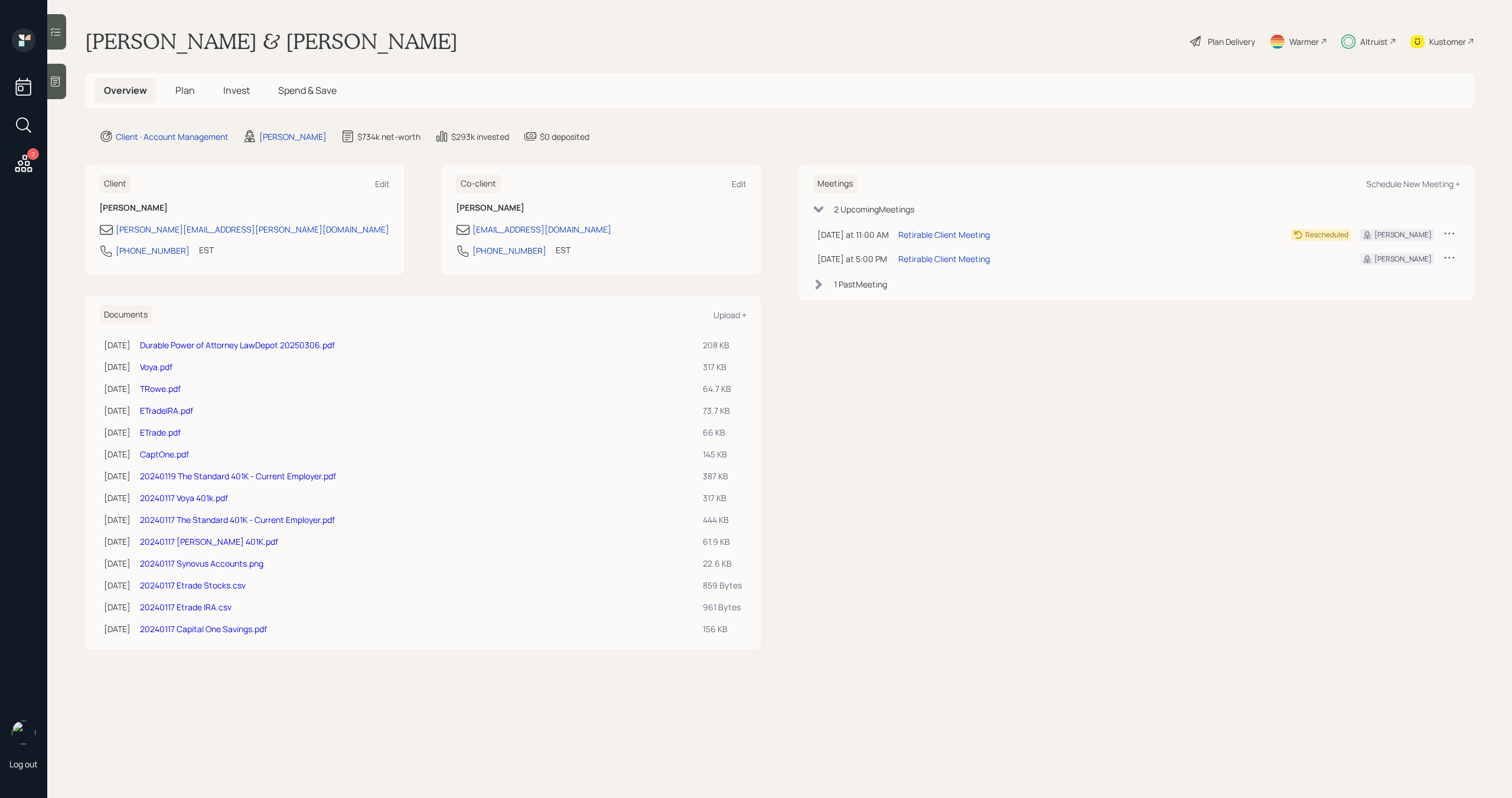
click at [1220, 44] on div "Plan Delivery" at bounding box center [1231, 41] width 47 height 13
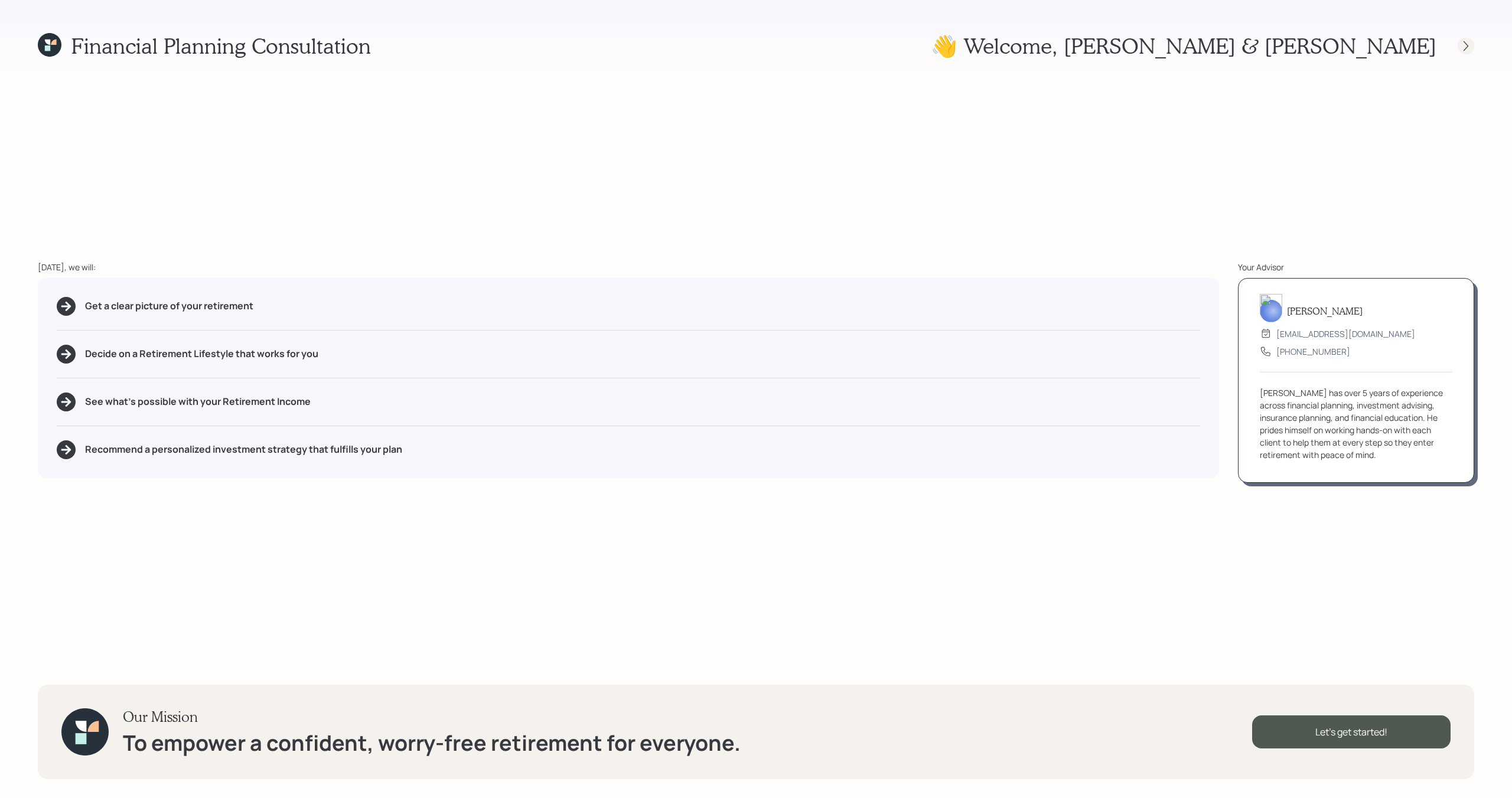
click at [1466, 52] on div at bounding box center [1466, 46] width 17 height 17
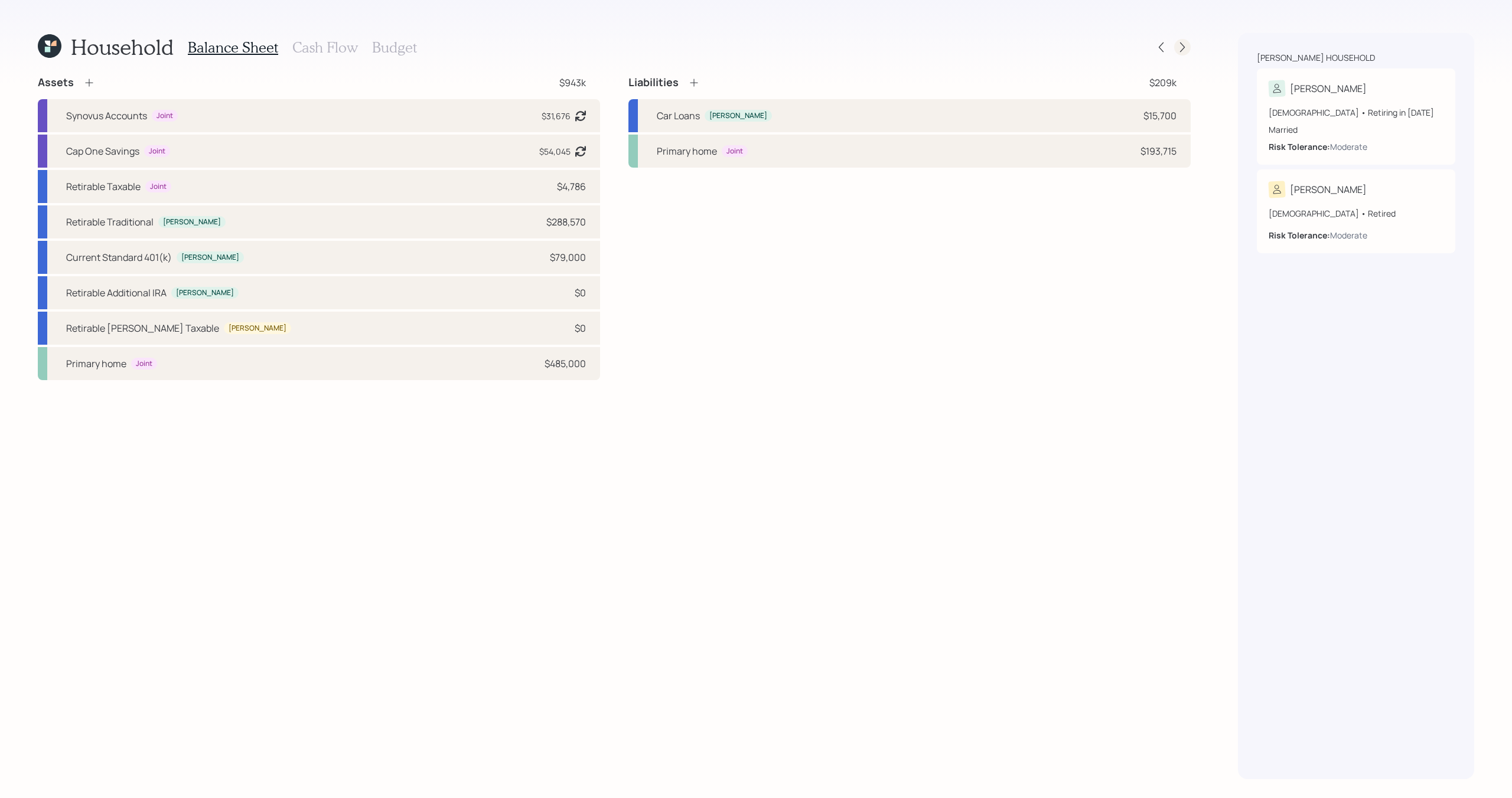
click at [1181, 54] on div at bounding box center [1182, 47] width 17 height 17
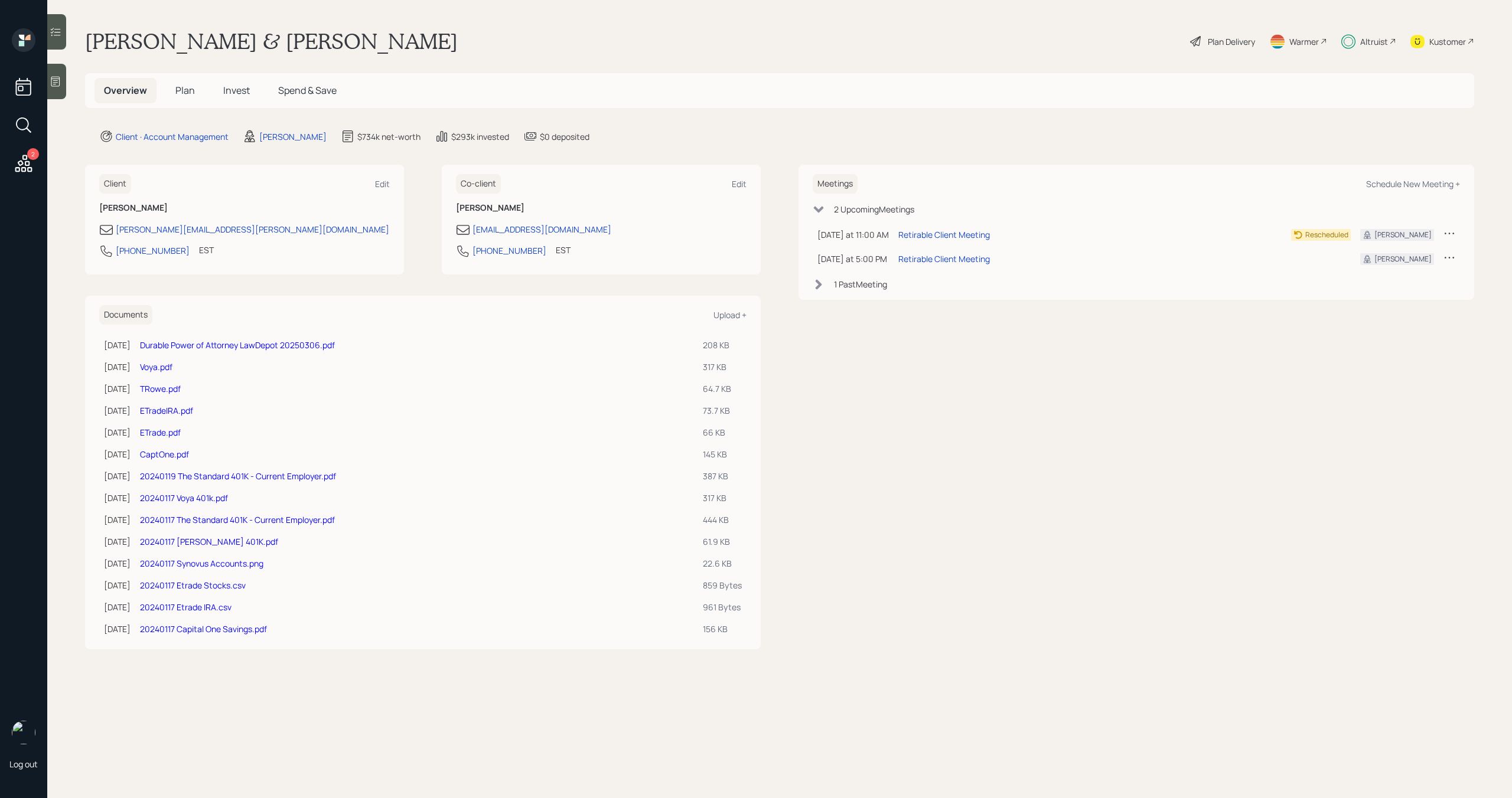
click at [25, 167] on icon at bounding box center [24, 163] width 17 height 17
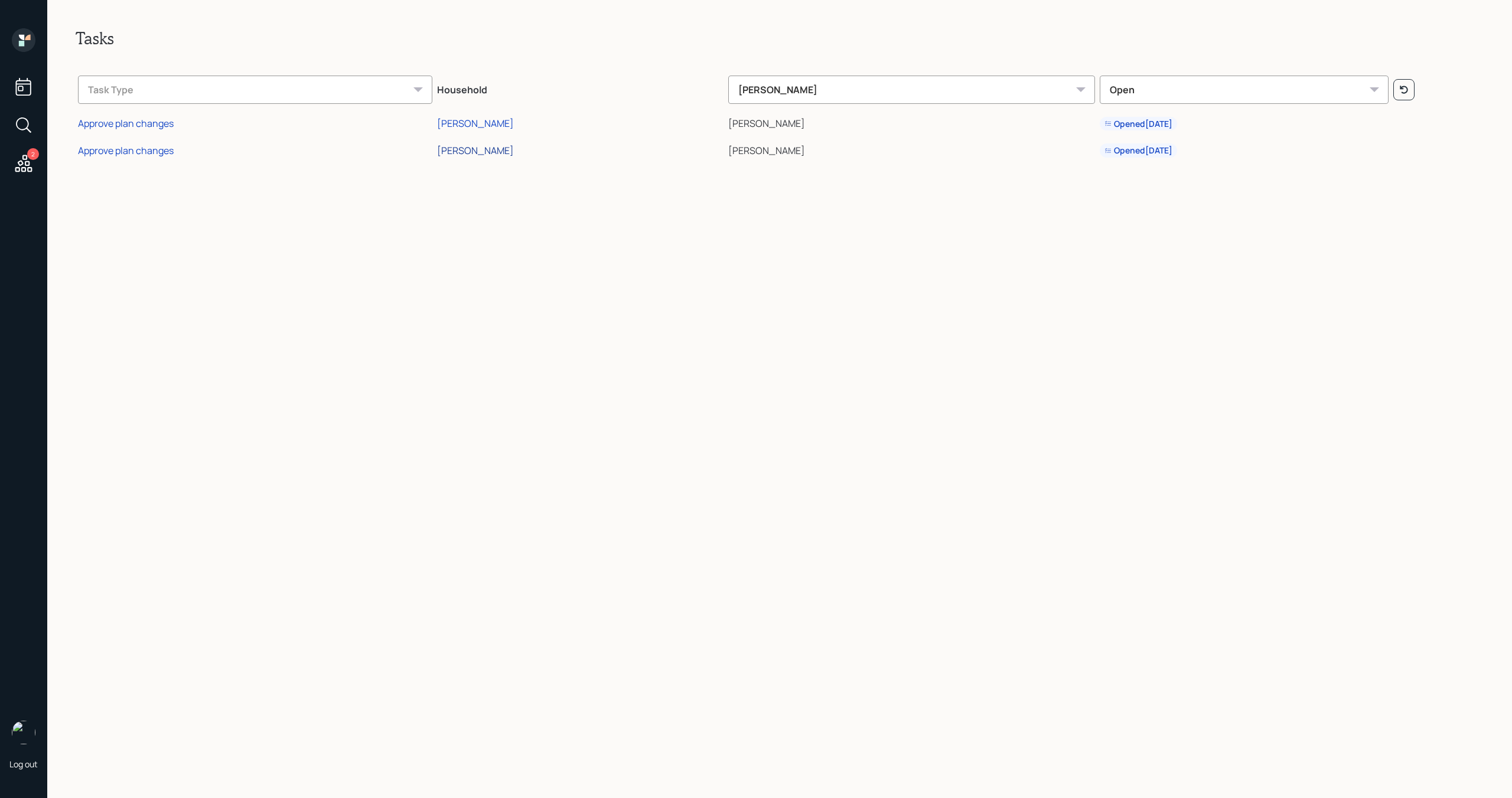
click at [514, 152] on div "[PERSON_NAME]" at bounding box center [475, 150] width 77 height 13
